Goal: Transaction & Acquisition: Purchase product/service

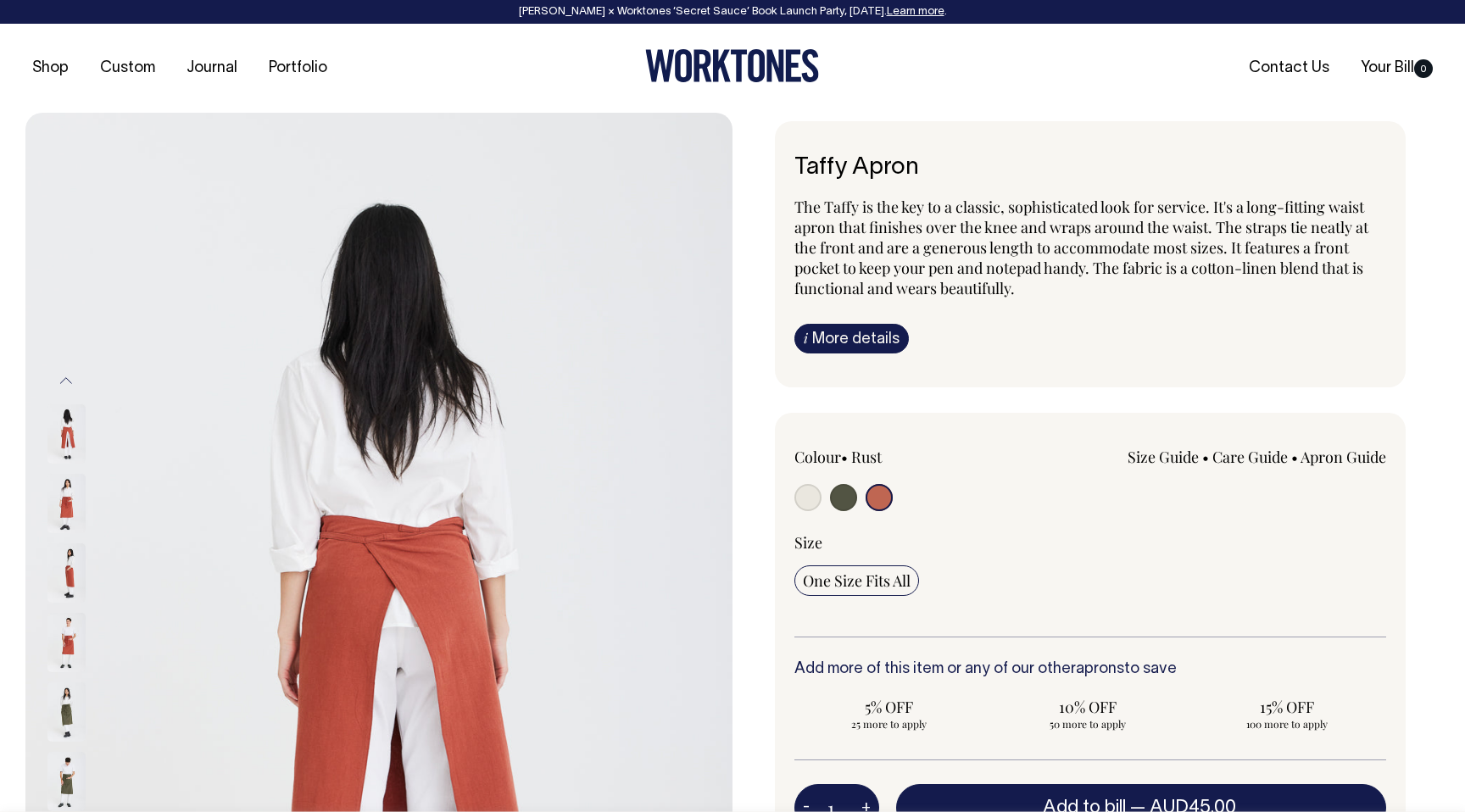
select select "Rust"
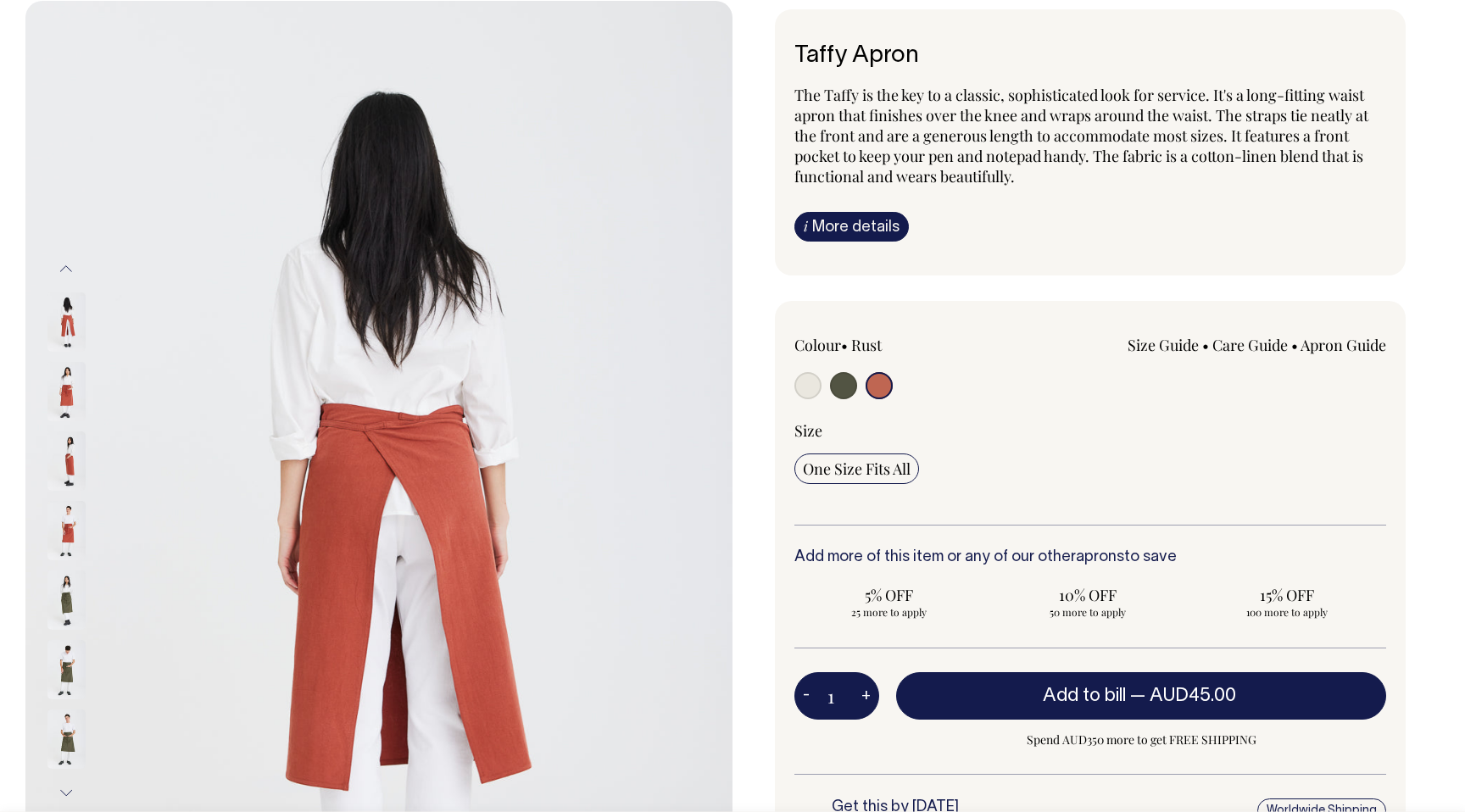
scroll to position [112, 0]
click at [880, 372] on label at bounding box center [879, 388] width 27 height 31
click at [880, 372] on input "radio" at bounding box center [879, 385] width 27 height 27
click at [880, 387] on input "radio" at bounding box center [879, 385] width 27 height 27
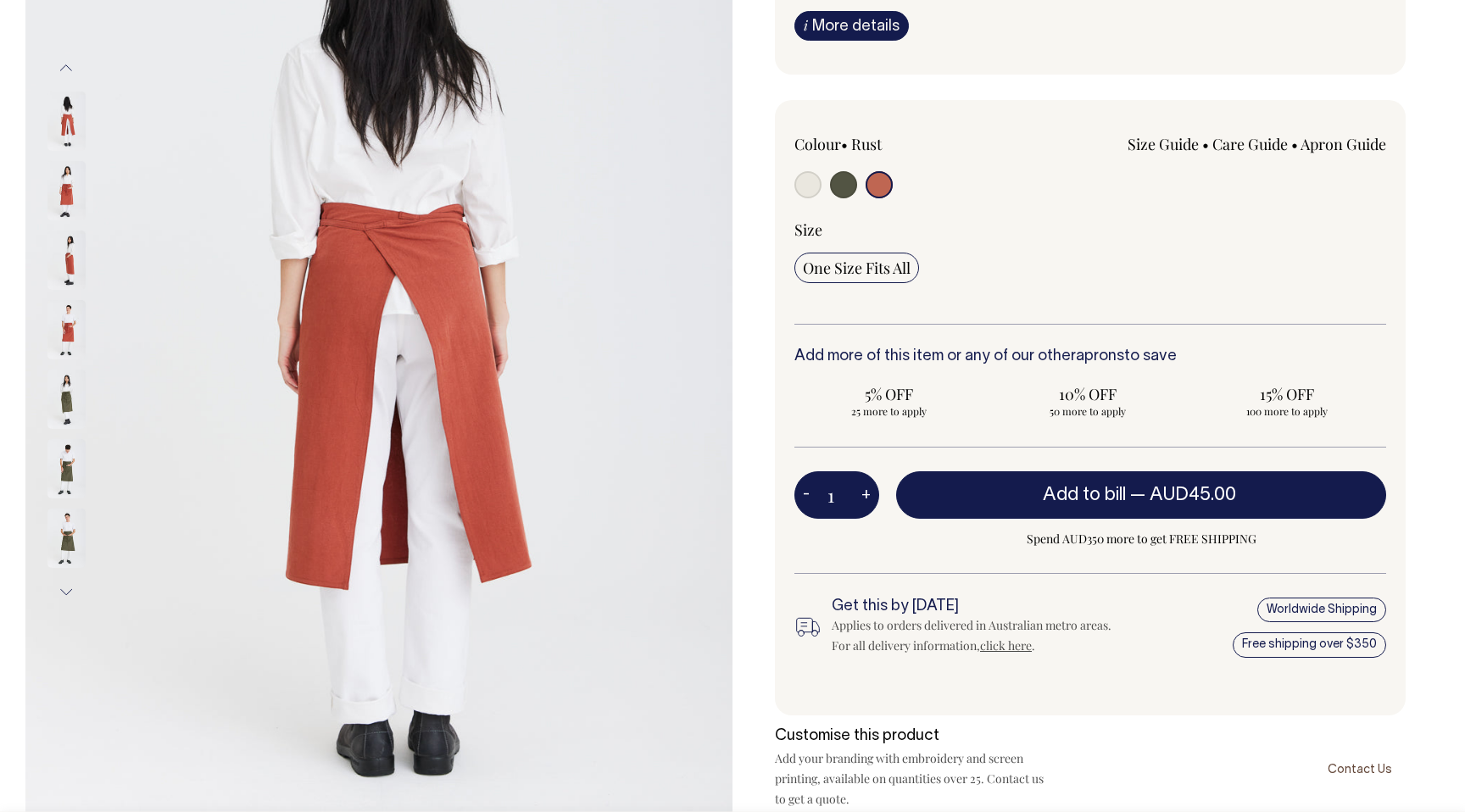
scroll to position [314, 0]
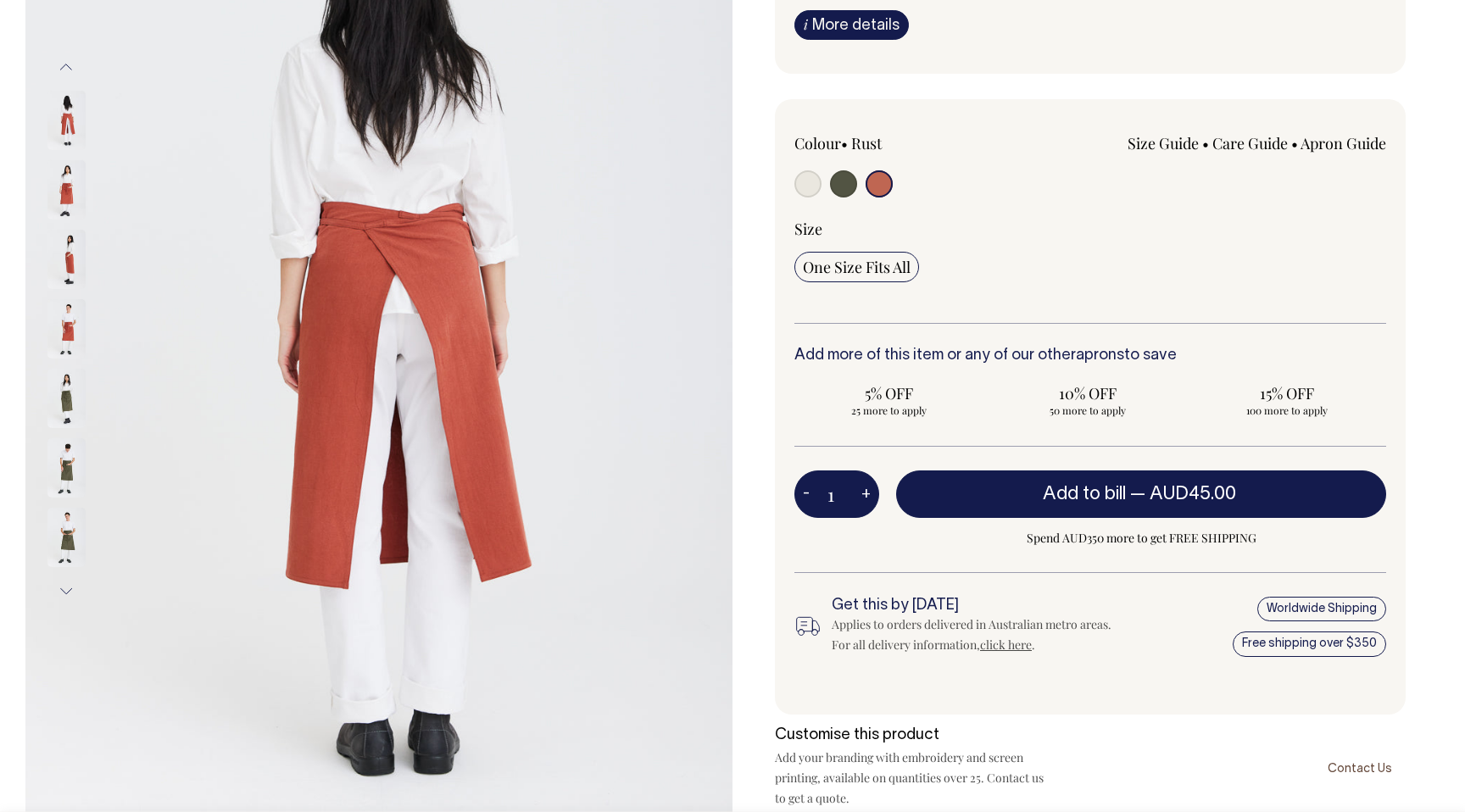
click at [845, 500] on input "1" at bounding box center [837, 493] width 85 height 47
type input "1"
type input "12"
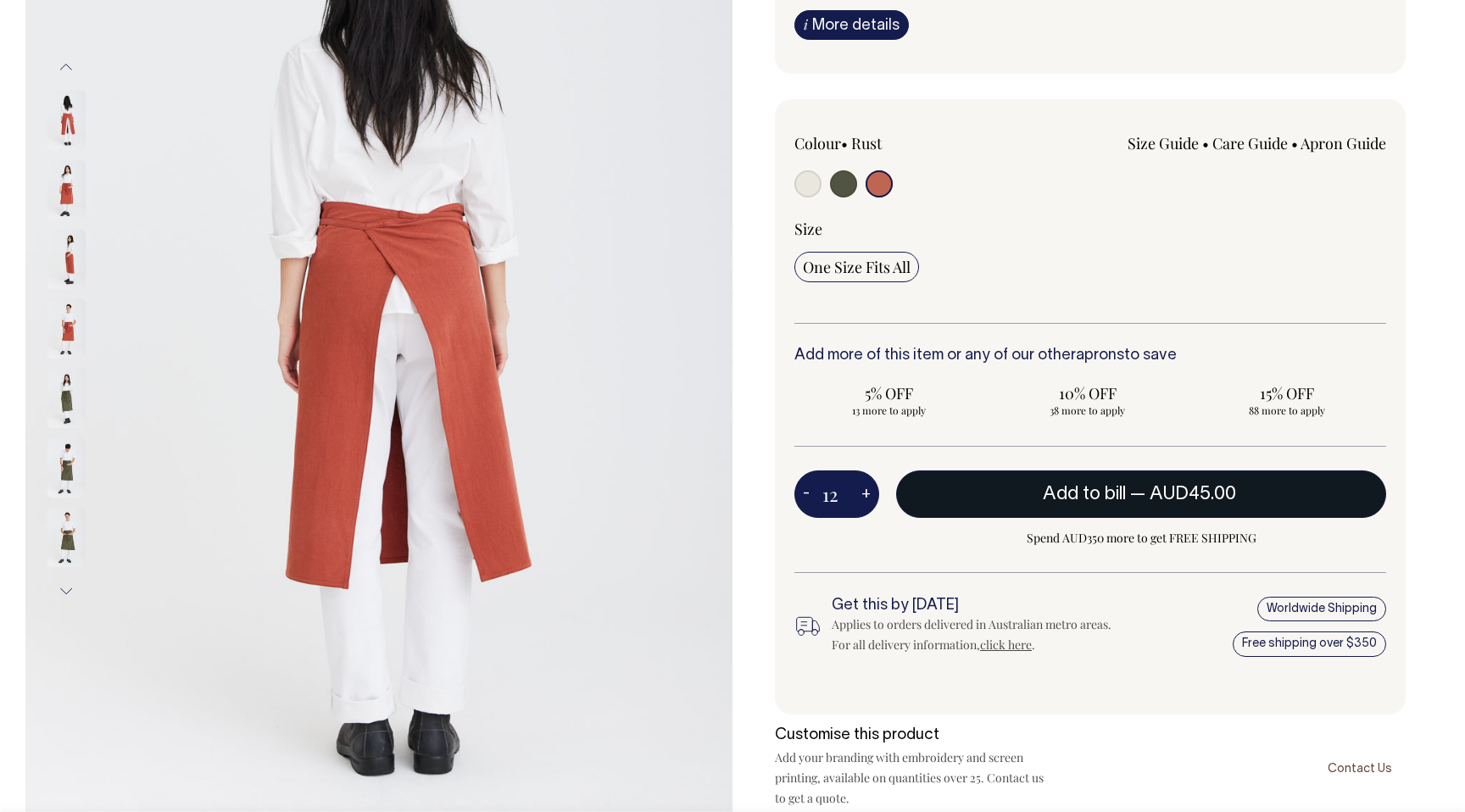
click at [1010, 488] on button "Add to bill — AUD45.00" at bounding box center [1141, 493] width 490 height 47
type input "1"
